Goal: Find specific page/section: Find specific page/section

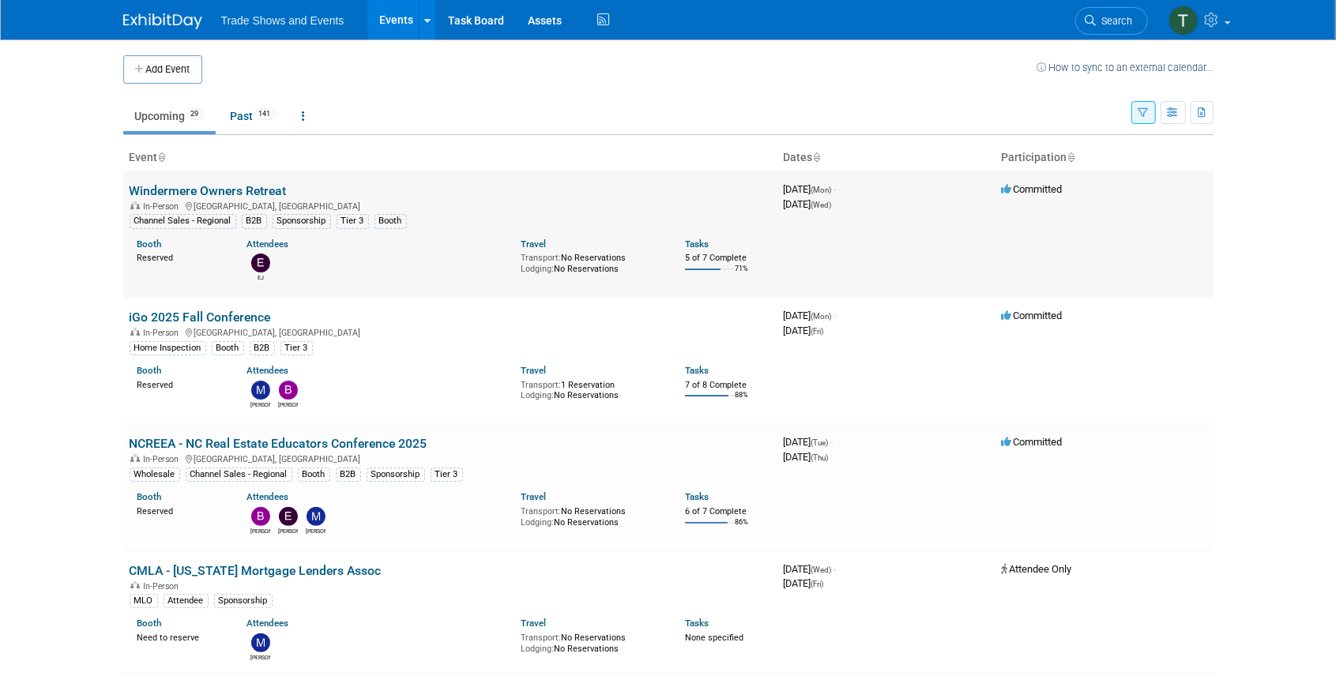
click at [181, 187] on link "Windermere Owners Retreat" at bounding box center [208, 190] width 157 height 15
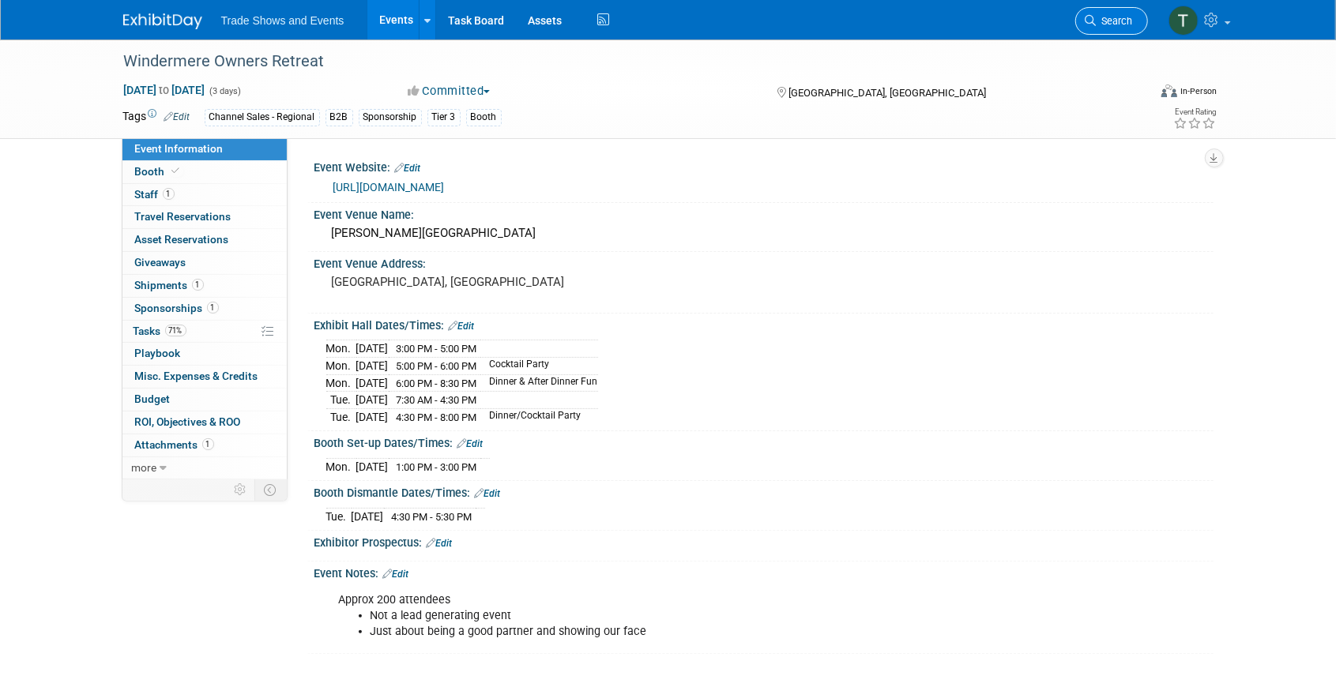
click at [1125, 17] on span "Search" at bounding box center [1114, 21] width 36 height 12
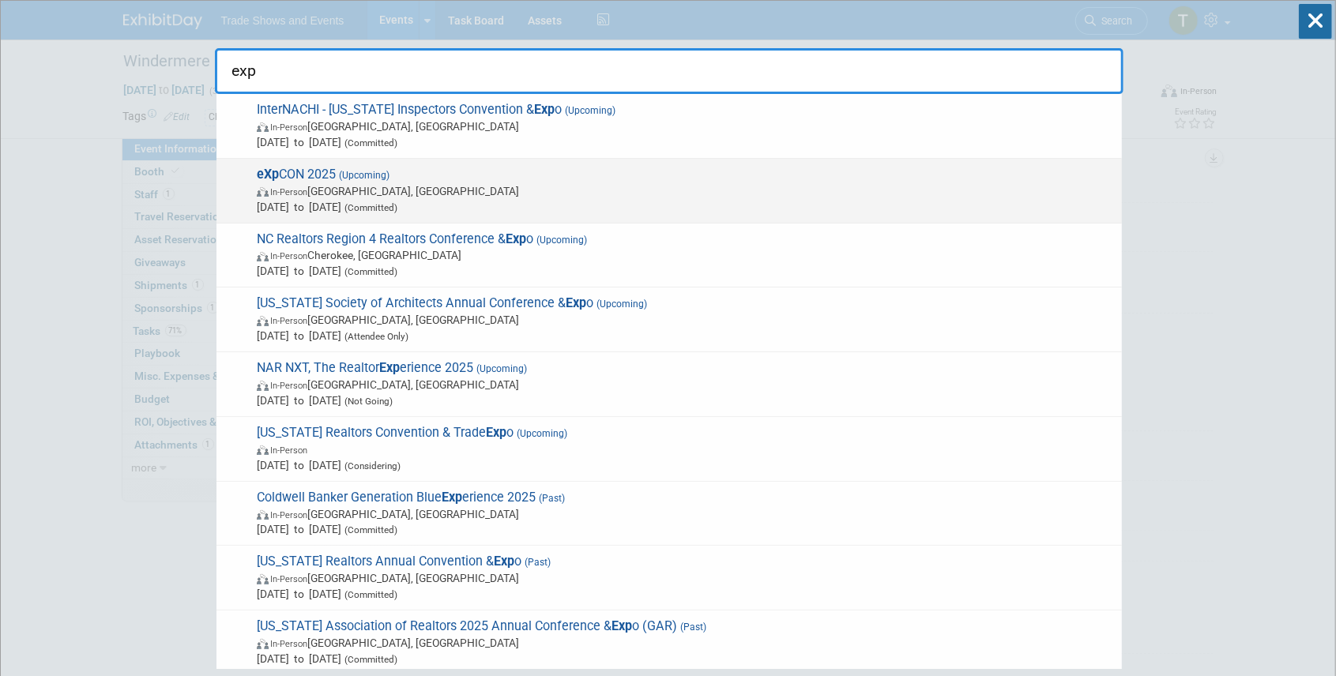
type input "exp"
click at [348, 173] on span "(Upcoming)" at bounding box center [363, 175] width 54 height 11
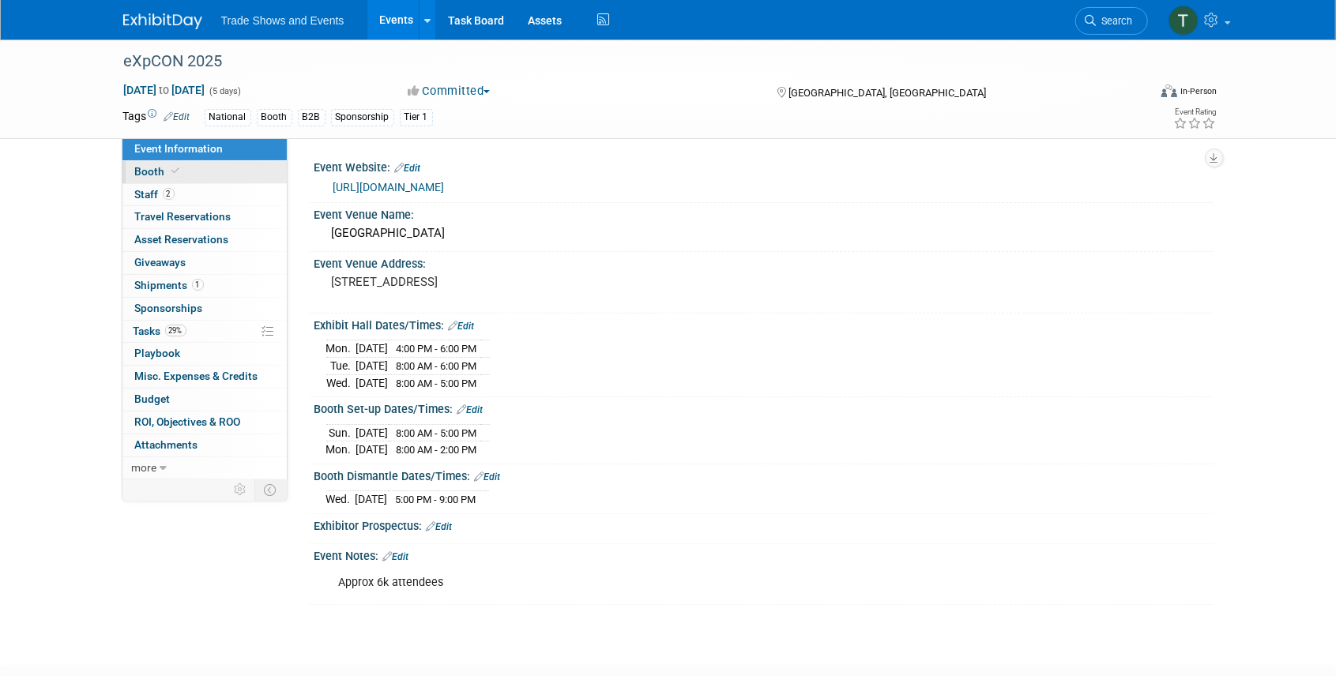
click at [190, 169] on link "Booth" at bounding box center [204, 172] width 164 height 22
